Goal: Information Seeking & Learning: Learn about a topic

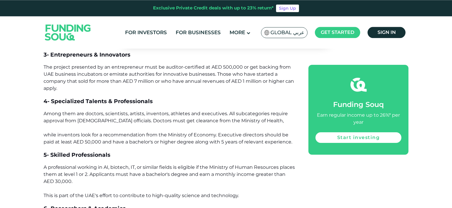
scroll to position [591, 0]
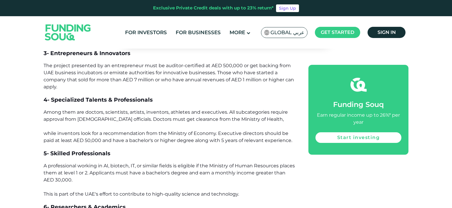
click at [124, 110] on span "Among them are doctors, scientists, artists, inventors, athletes and executives…" at bounding box center [168, 126] width 249 height 34
click at [149, 114] on span "Among them are doctors, scientists, artists, inventors, athletes and executives…" at bounding box center [168, 126] width 249 height 34
click at [160, 110] on span "Among them are doctors, scientists, artists, inventors, athletes and executives…" at bounding box center [168, 126] width 249 height 34
click at [179, 110] on span "Among them are doctors, scientists, artists, inventors, athletes and executives…" at bounding box center [168, 126] width 249 height 34
click at [206, 112] on span "Among them are doctors, scientists, artists, inventors, athletes and executives…" at bounding box center [168, 126] width 249 height 34
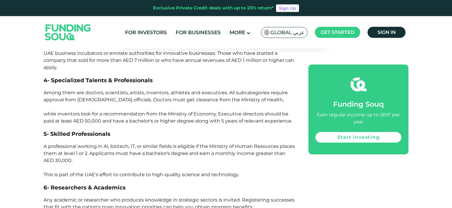
scroll to position [622, 0]
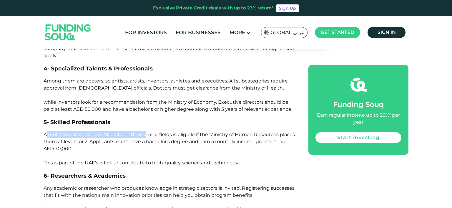
drag, startPoint x: 47, startPoint y: 134, endPoint x: 149, endPoint y: 136, distance: 102.8
click at [149, 136] on span "A professional working in AI, biotech, IT, or similar fields is eligible if the…" at bounding box center [170, 149] width 252 height 34
click at [129, 161] on span "A professional working in AI, biotech, IT, or similar fields is eligible if the…" at bounding box center [170, 149] width 252 height 34
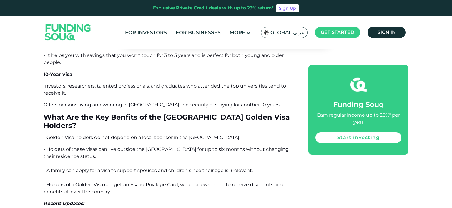
scroll to position [2426, 0]
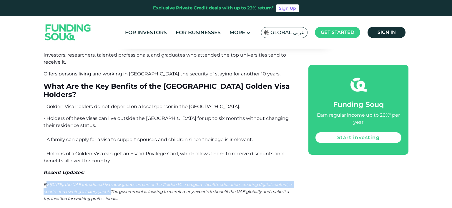
drag, startPoint x: 130, startPoint y: 149, endPoint x: 45, endPoint y: 137, distance: 86.0
click at [45, 137] on div "The [GEOGRAPHIC_DATA] ([GEOGRAPHIC_DATA]) is establishing itself as a hub of op…" at bounding box center [170, 66] width 252 height 4377
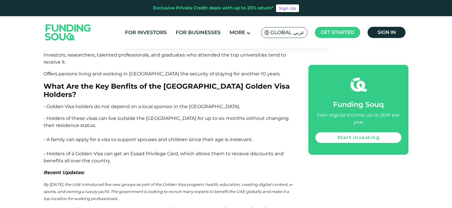
click at [32, 154] on div "Home Blog Investment 1 2 2.1" at bounding box center [226, 93] width 452 height 4932
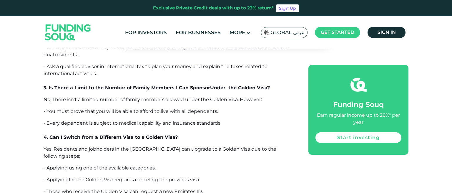
scroll to position [4123, 0]
